Goal: Check status: Check status

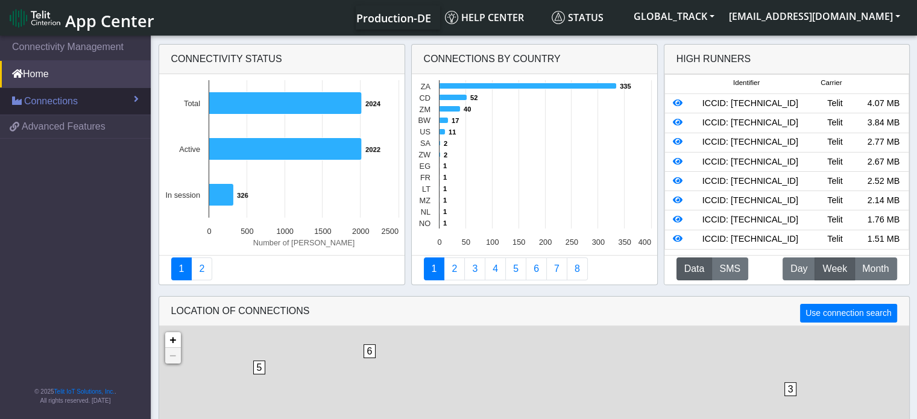
click at [106, 103] on link "Connections" at bounding box center [75, 101] width 151 height 27
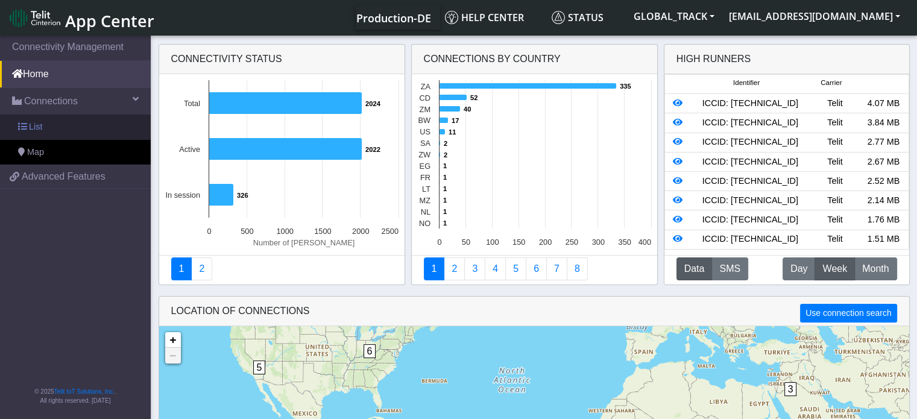
click at [104, 120] on link "List" at bounding box center [75, 127] width 151 height 25
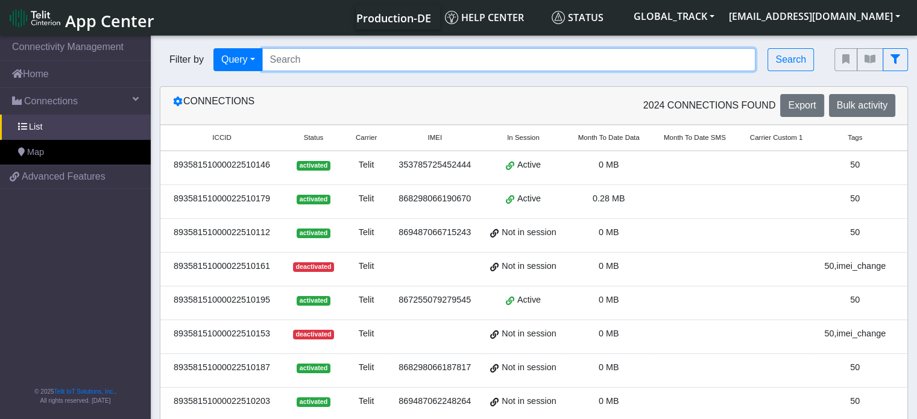
click at [299, 57] on input "Search..." at bounding box center [509, 59] width 494 height 23
paste input "864011062506961"
type input "864011062506961"
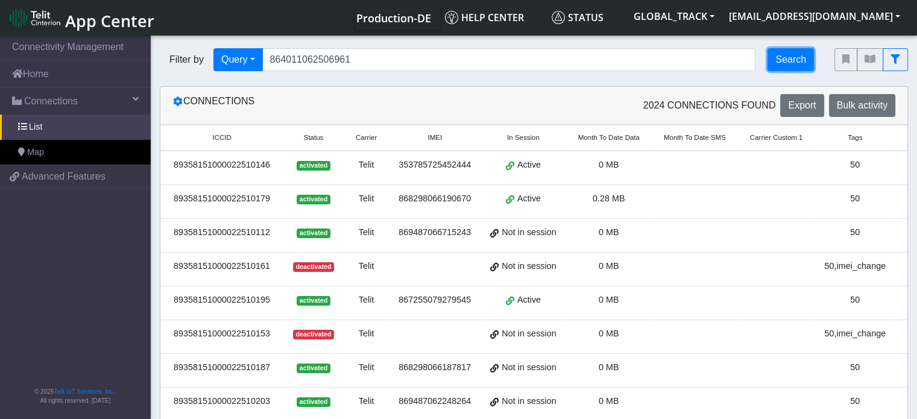
click at [796, 67] on button "Search" at bounding box center [791, 59] width 46 height 23
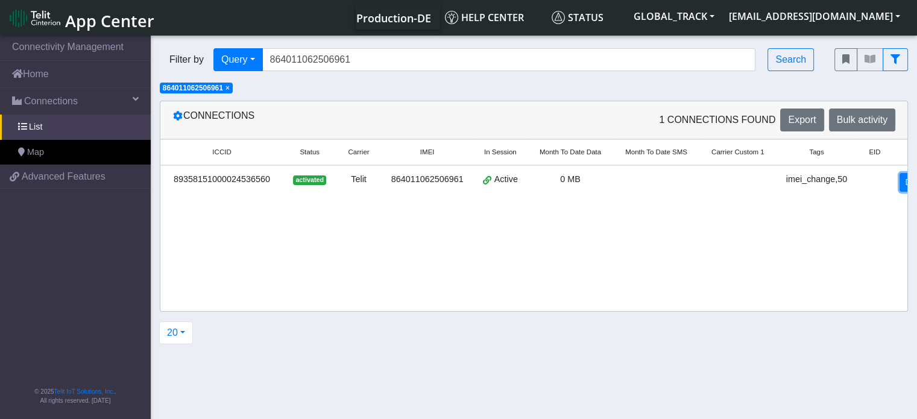
click at [902, 180] on link "Detail" at bounding box center [916, 182] width 33 height 19
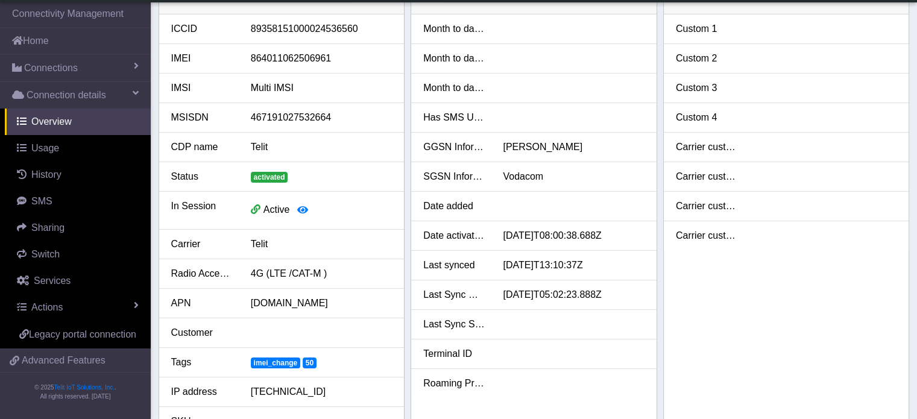
scroll to position [24, 0]
